Goal: Task Accomplishment & Management: Use online tool/utility

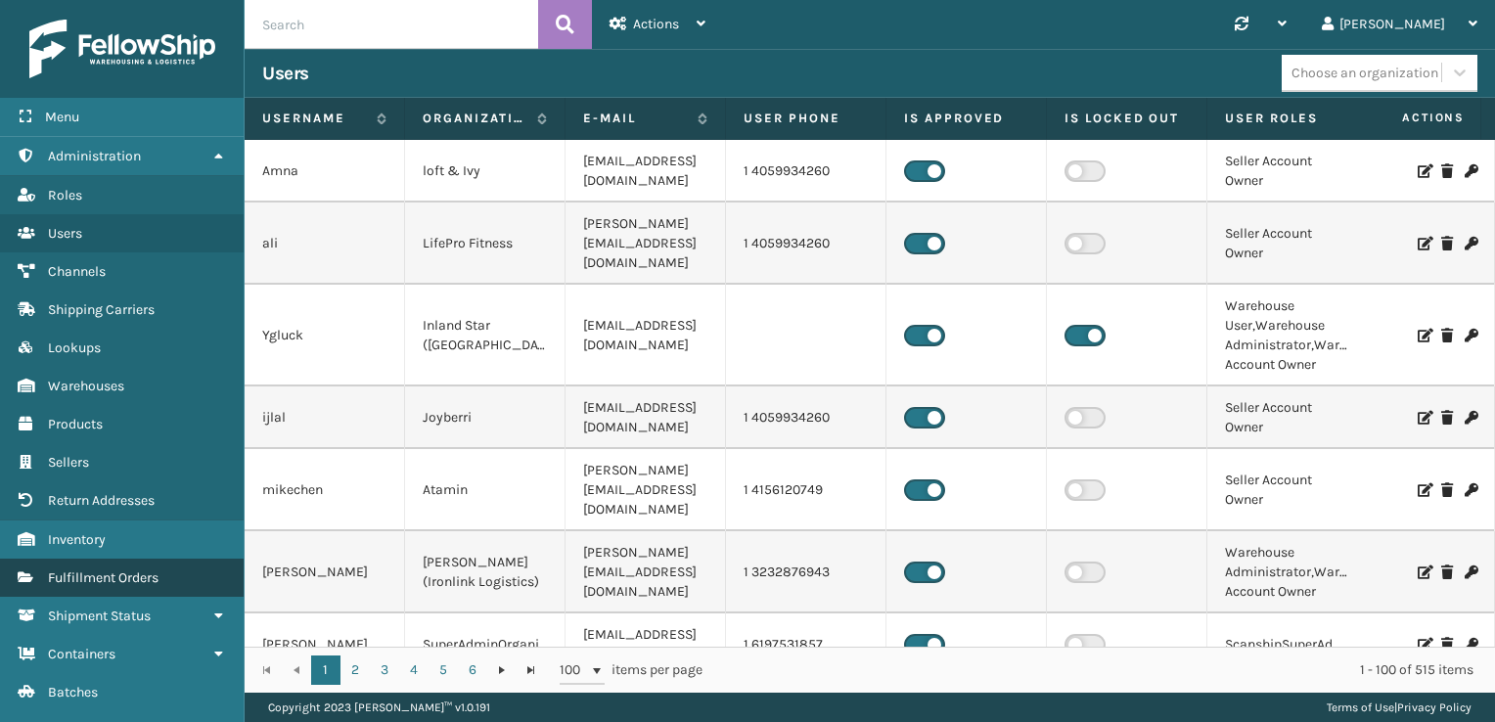
click at [116, 576] on span "Fulfillment Orders" at bounding box center [103, 577] width 111 height 17
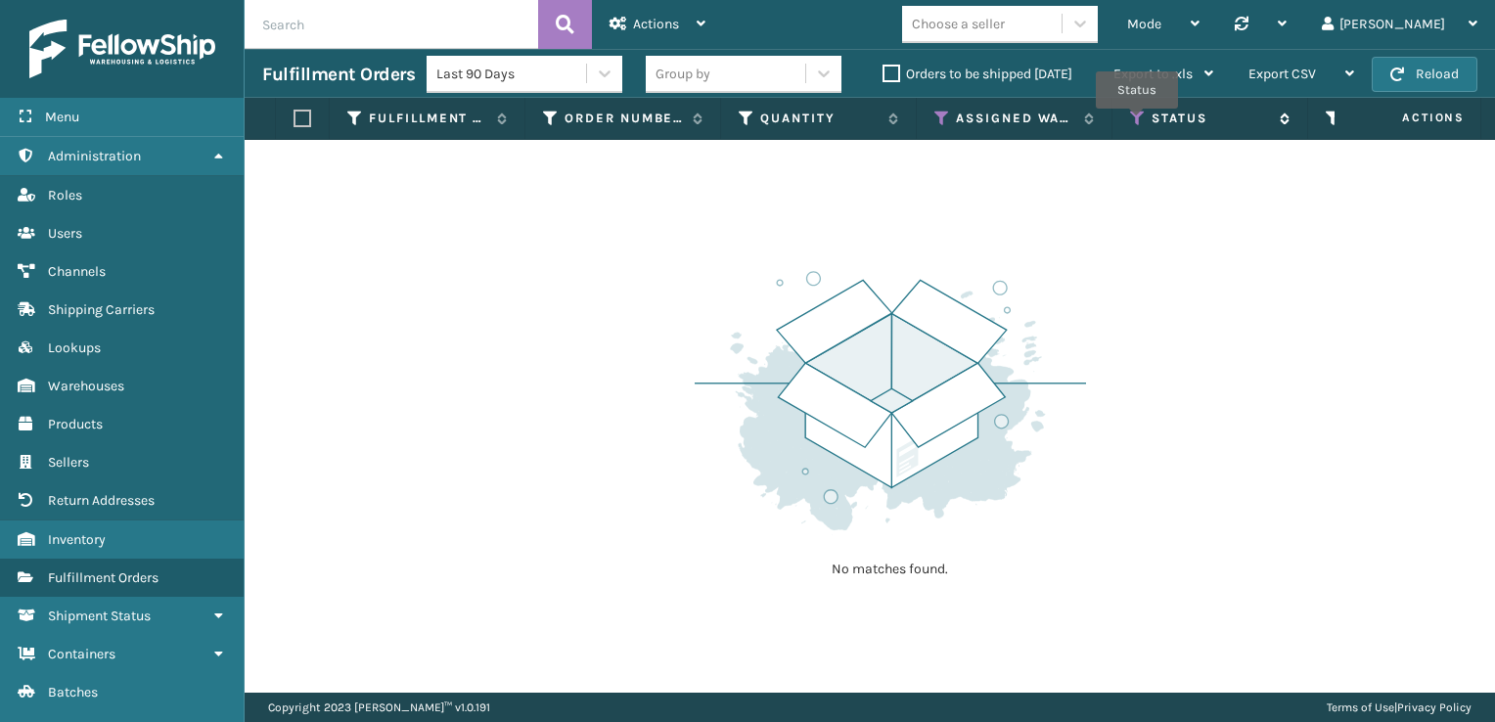
click at [1137, 122] on icon at bounding box center [1138, 119] width 16 height 18
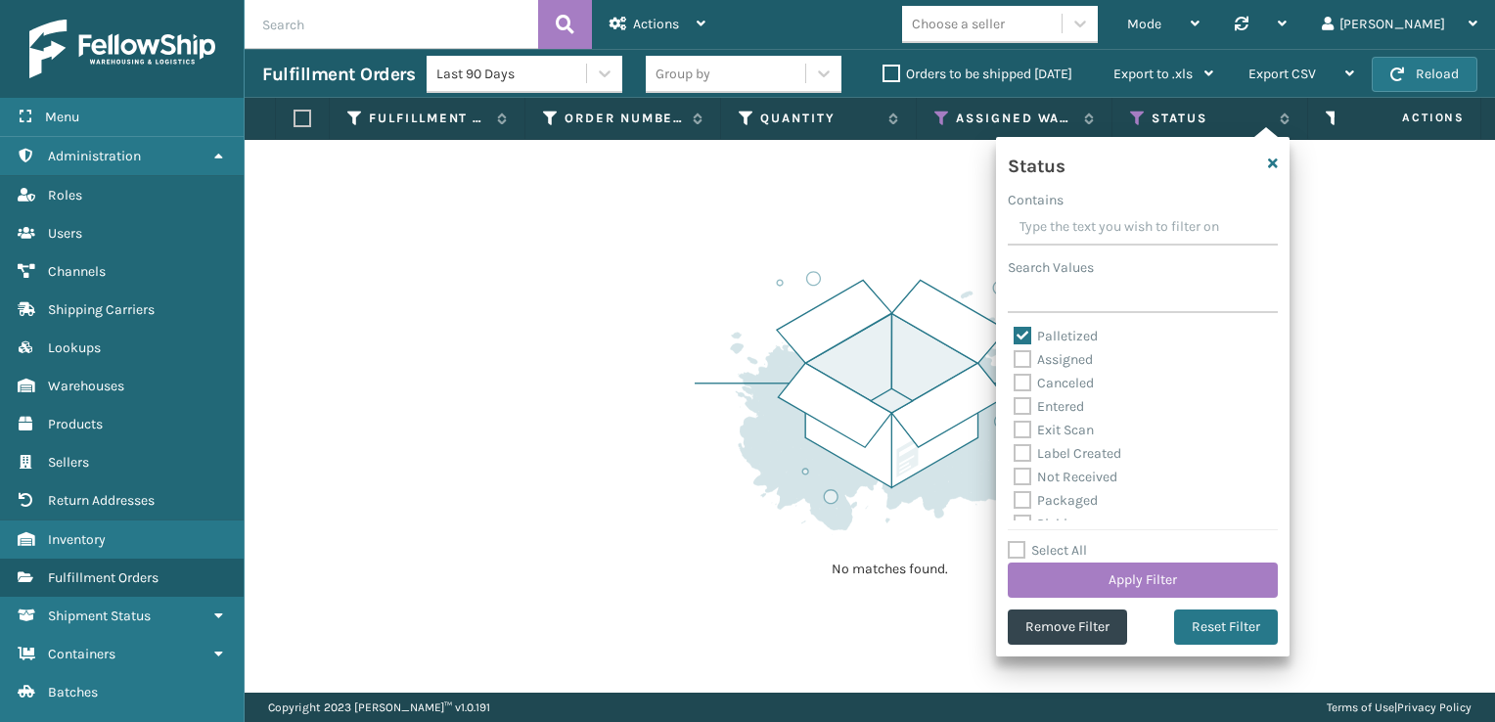
click at [1023, 428] on label "Exit Scan" at bounding box center [1053, 430] width 80 height 17
click at [1014, 428] on input "Exit Scan" at bounding box center [1013, 425] width 1 height 13
checkbox input "true"
click at [1024, 336] on label "Palletized" at bounding box center [1055, 336] width 84 height 17
click at [1014, 336] on input "Palletized" at bounding box center [1013, 331] width 1 height 13
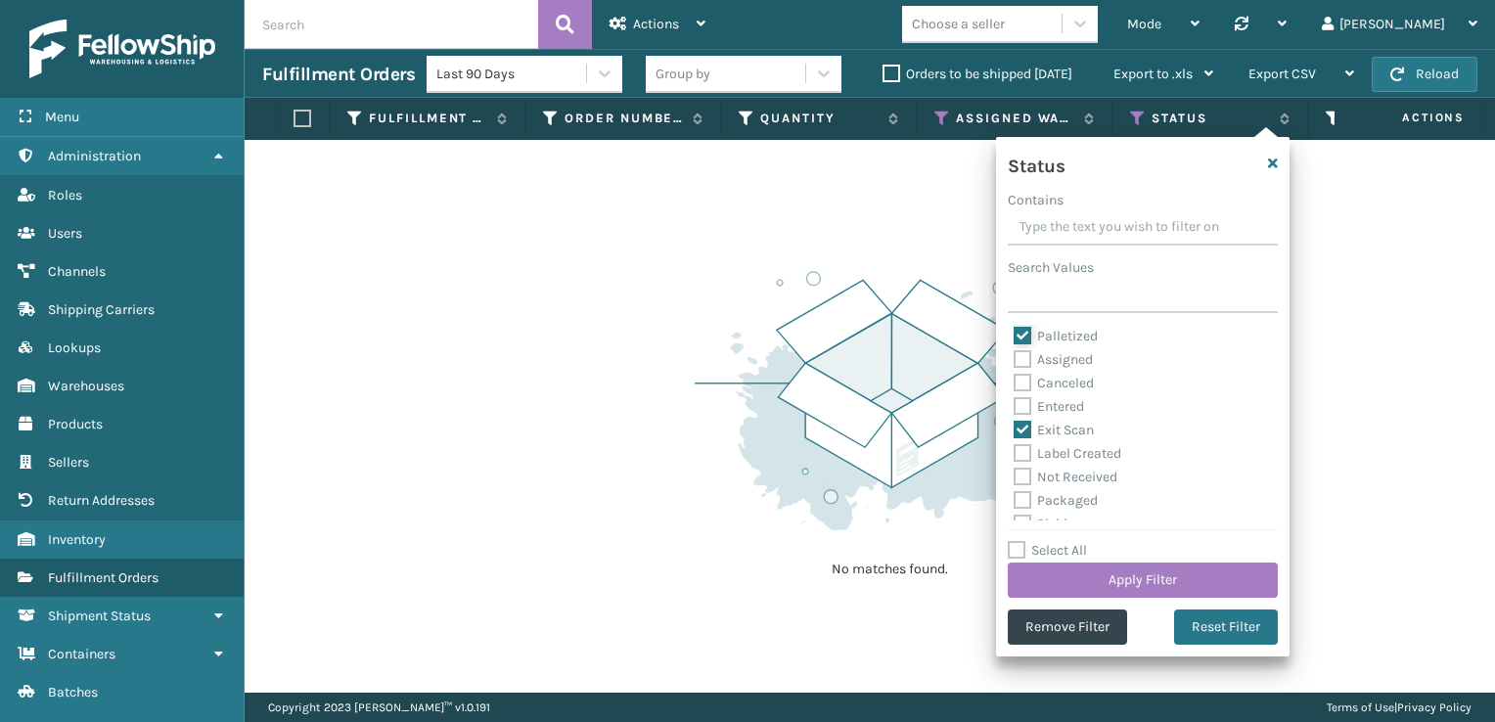
checkbox input "false"
click at [1139, 572] on button "Apply Filter" at bounding box center [1143, 579] width 270 height 35
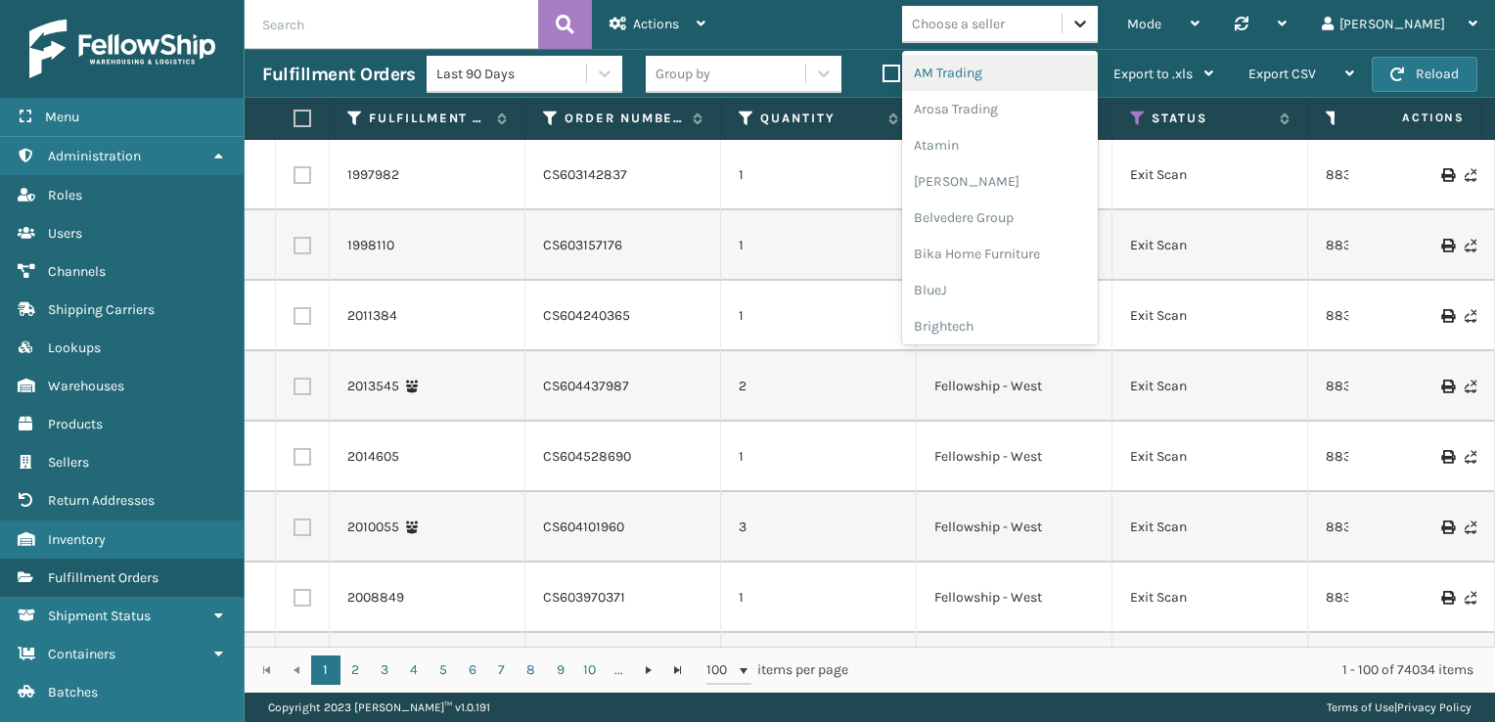
click at [1098, 10] on div at bounding box center [1079, 23] width 35 height 35
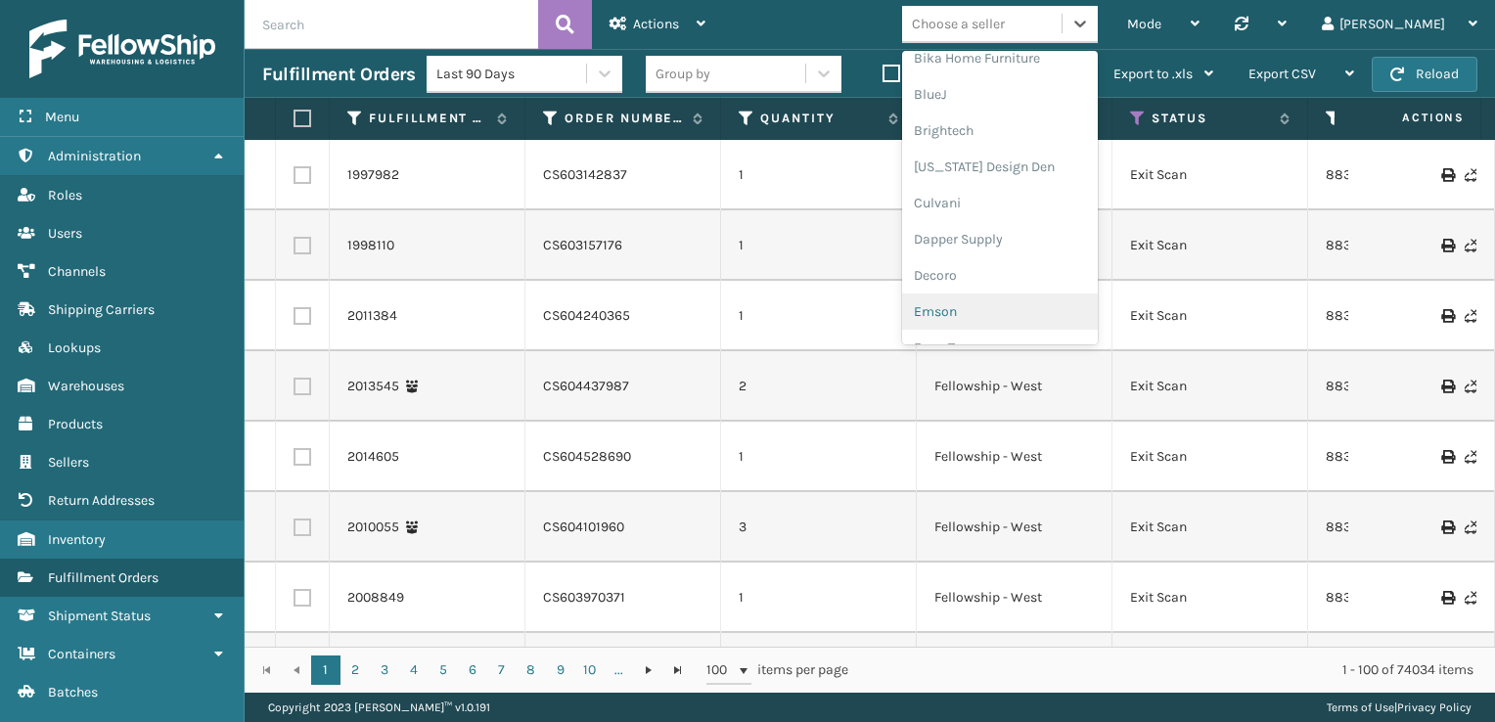
click at [1068, 307] on div "Emson" at bounding box center [1000, 311] width 196 height 36
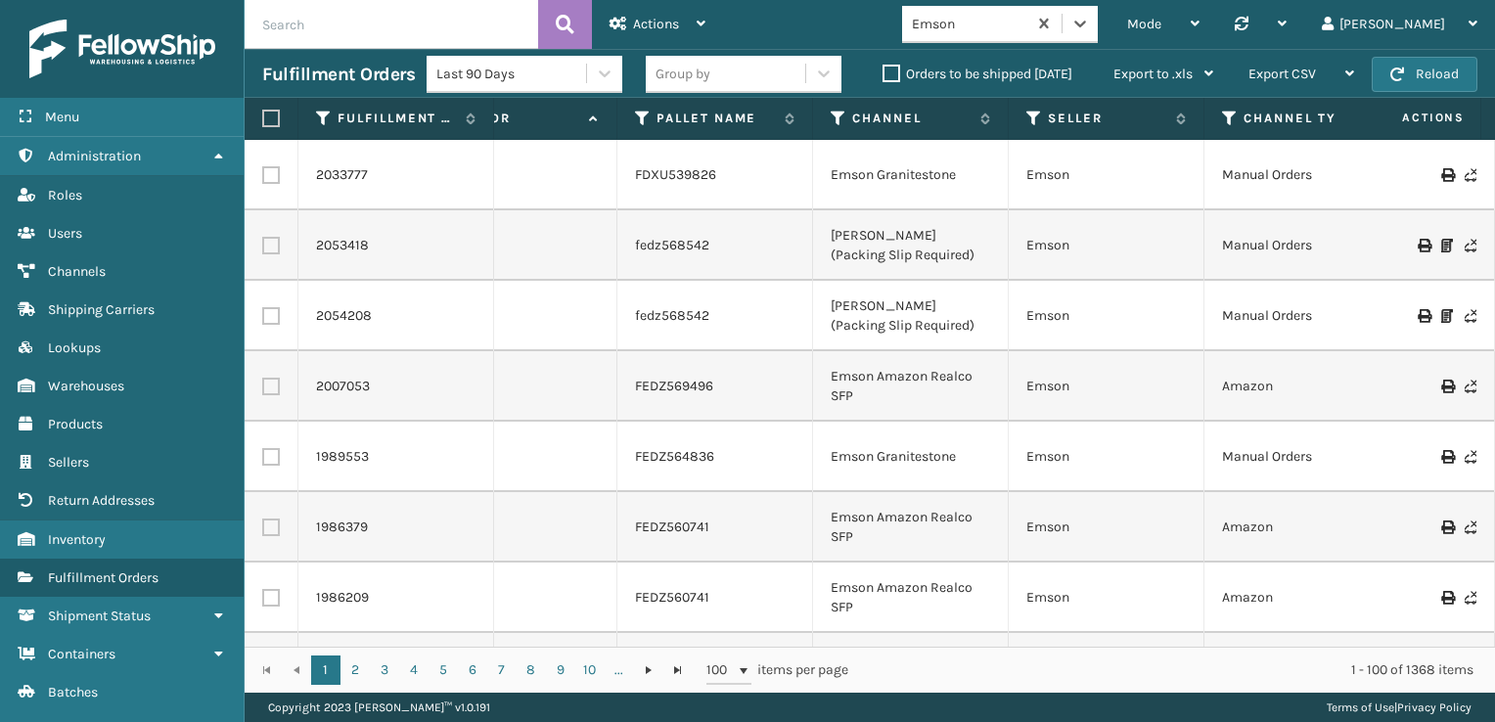
scroll to position [0, 1508]
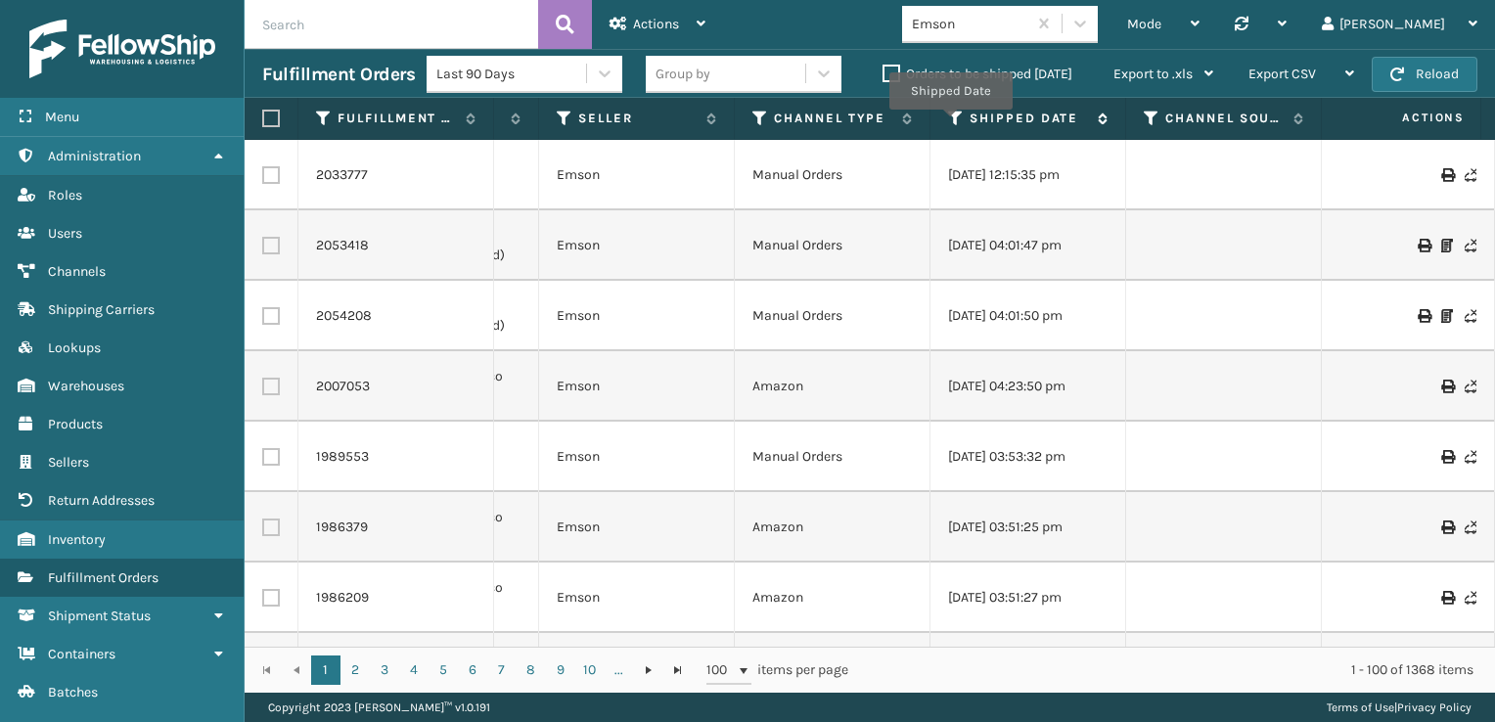
click at [950, 123] on icon at bounding box center [956, 119] width 16 height 18
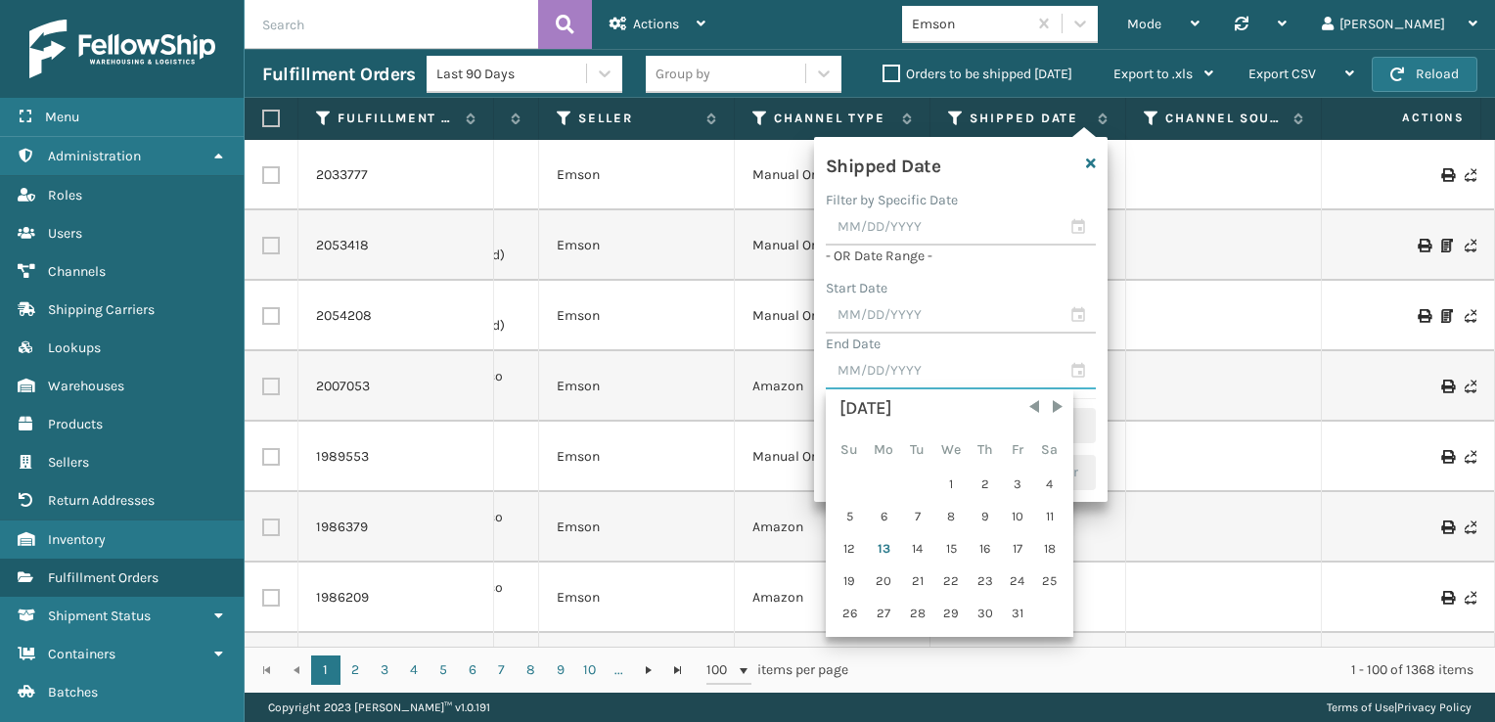
click at [1076, 358] on input "text" at bounding box center [961, 371] width 270 height 35
click at [1009, 524] on div "10" at bounding box center [1017, 516] width 29 height 29
type input "[DATE]"
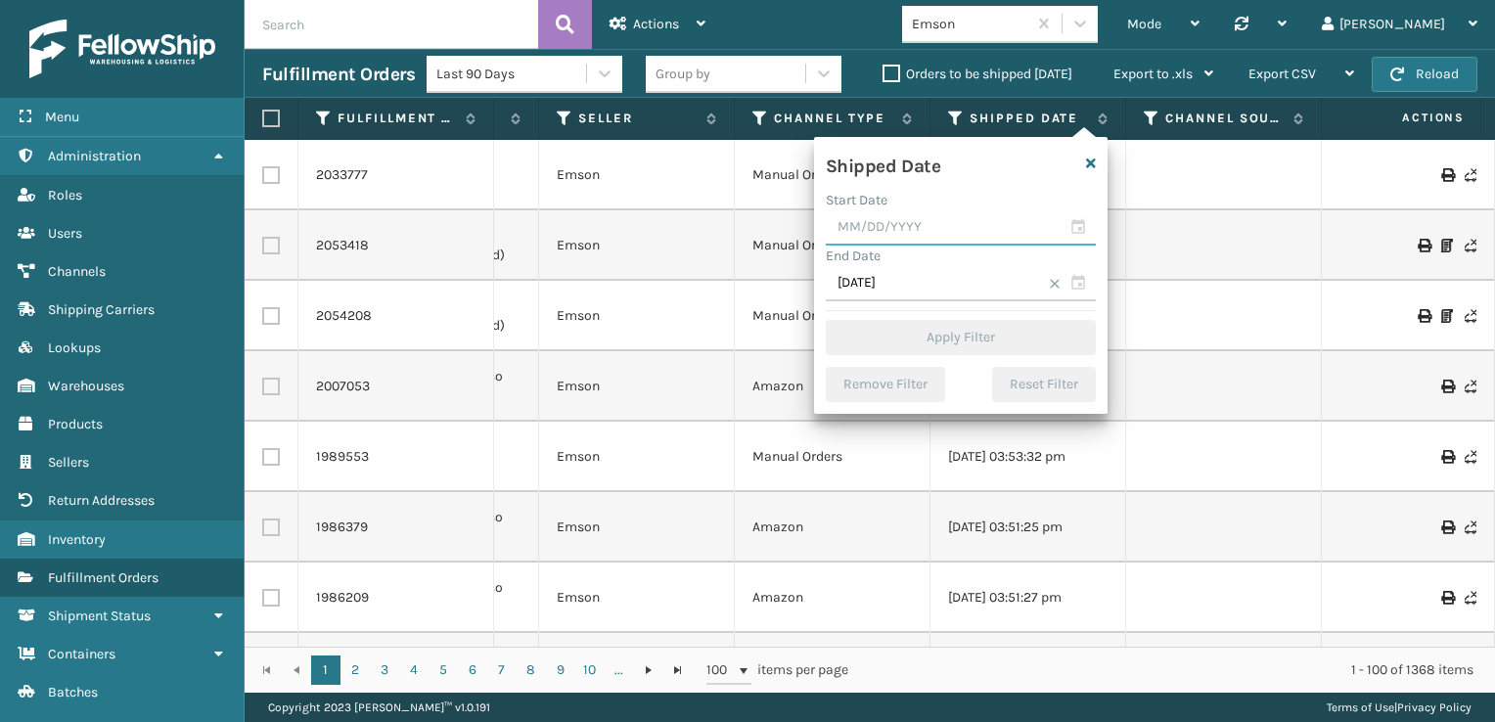
click at [1081, 229] on input "text" at bounding box center [961, 227] width 270 height 35
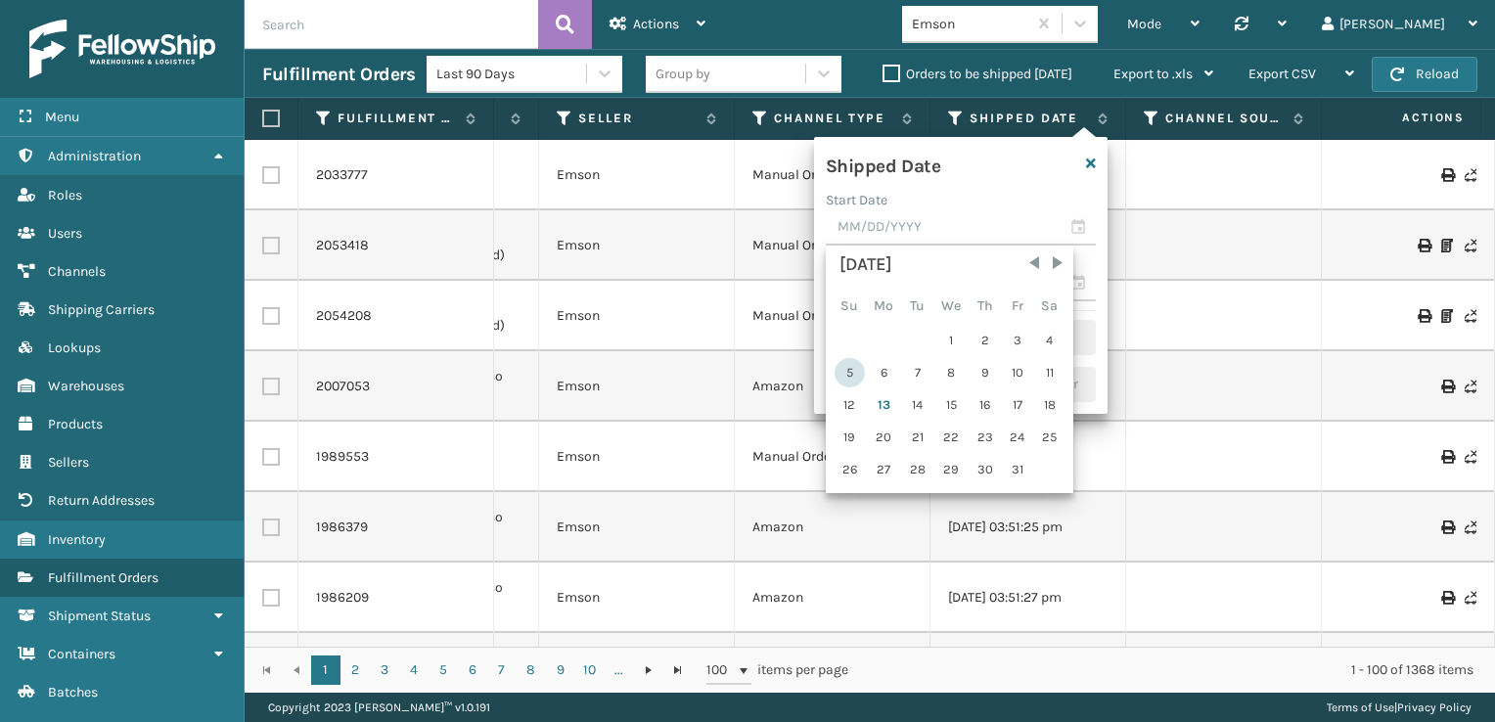
click at [842, 369] on div "5" at bounding box center [849, 372] width 30 height 29
type input "[DATE]"
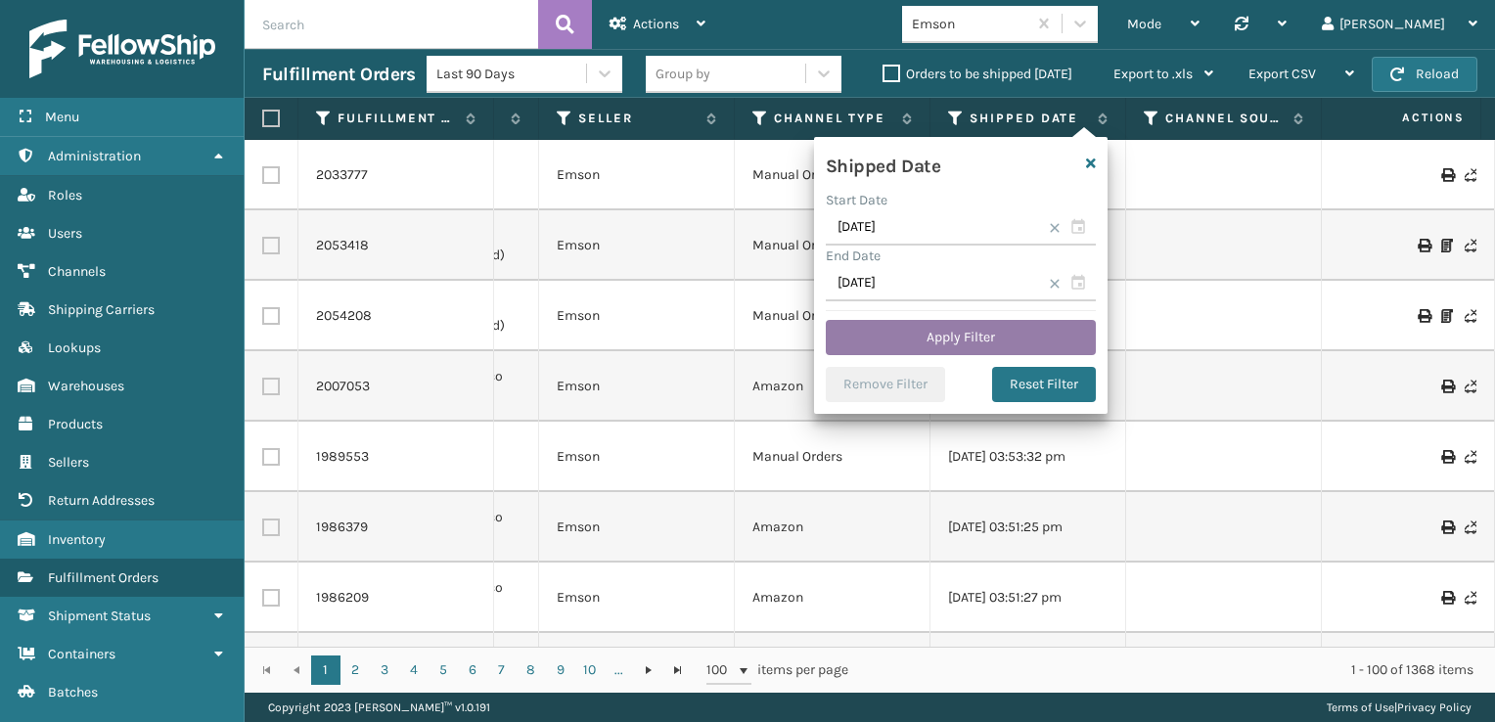
click at [978, 351] on button "Apply Filter" at bounding box center [961, 337] width 270 height 35
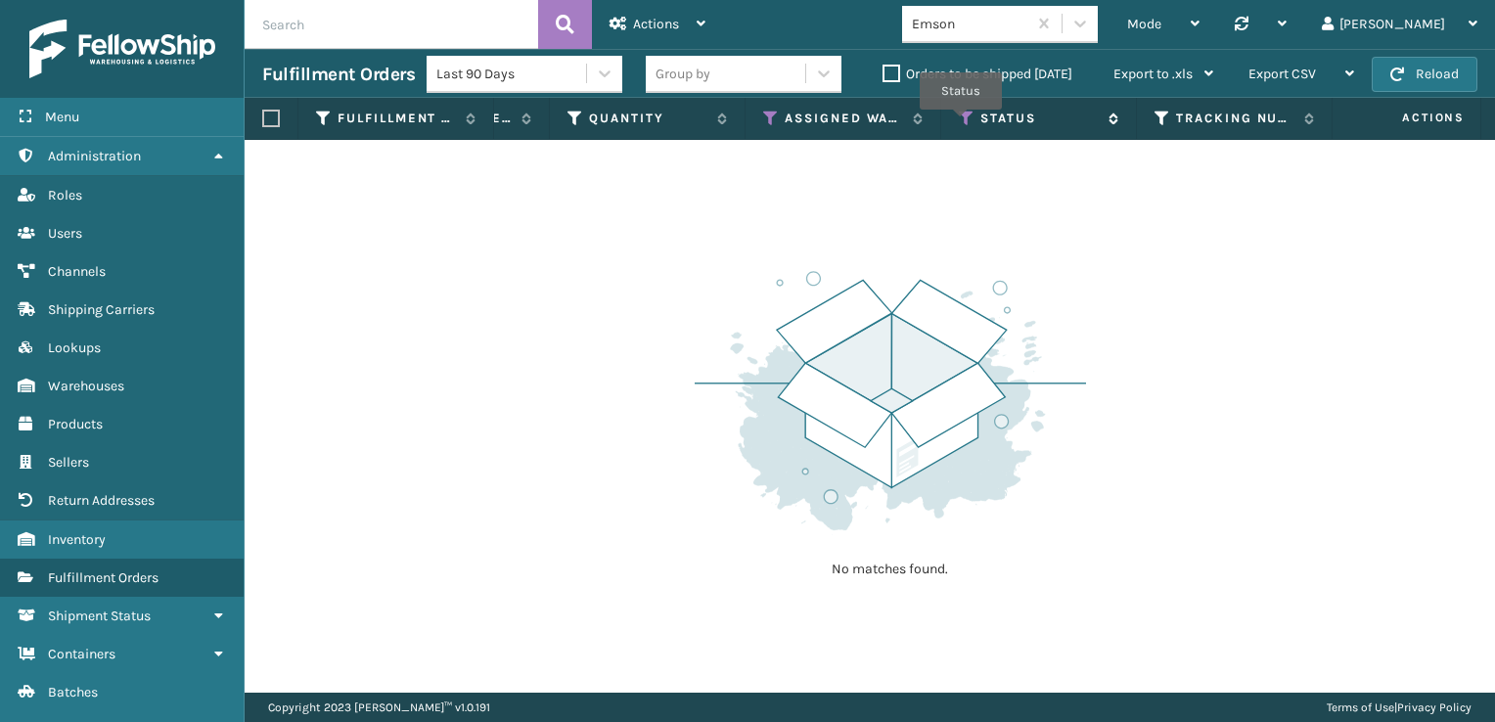
click at [961, 123] on icon at bounding box center [967, 119] width 16 height 18
click at [1201, 540] on div "No matches found." at bounding box center [870, 416] width 1250 height 553
